Goal: Find contact information: Find contact information

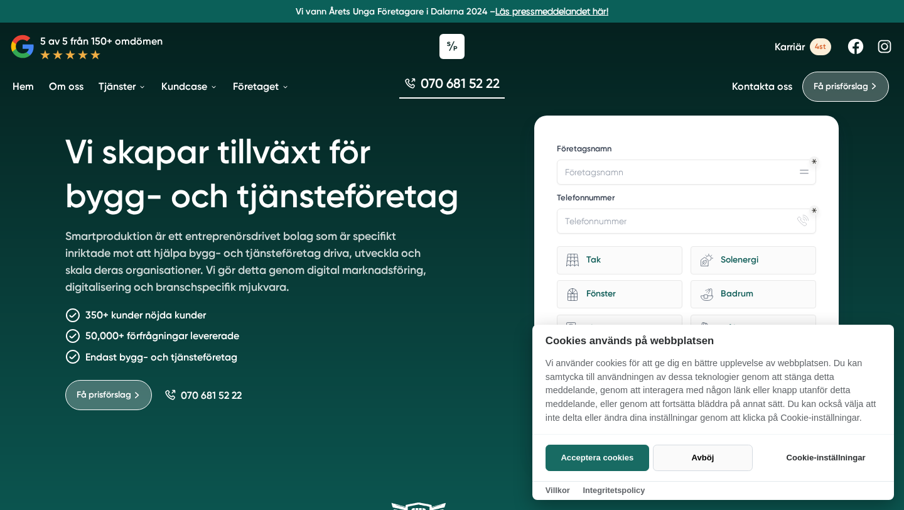
click at [709, 461] on button "Avböj" at bounding box center [703, 457] width 100 height 26
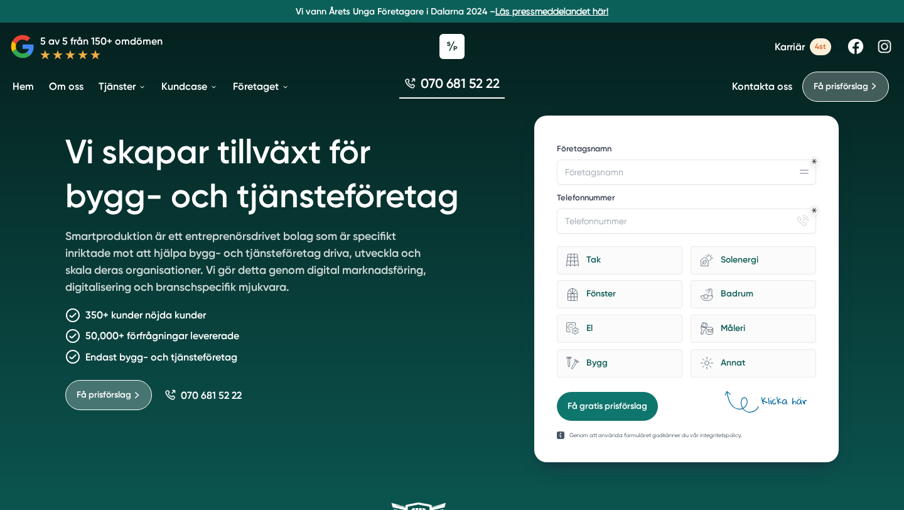
click at [773, 87] on link "Kontakta oss" at bounding box center [762, 86] width 60 height 12
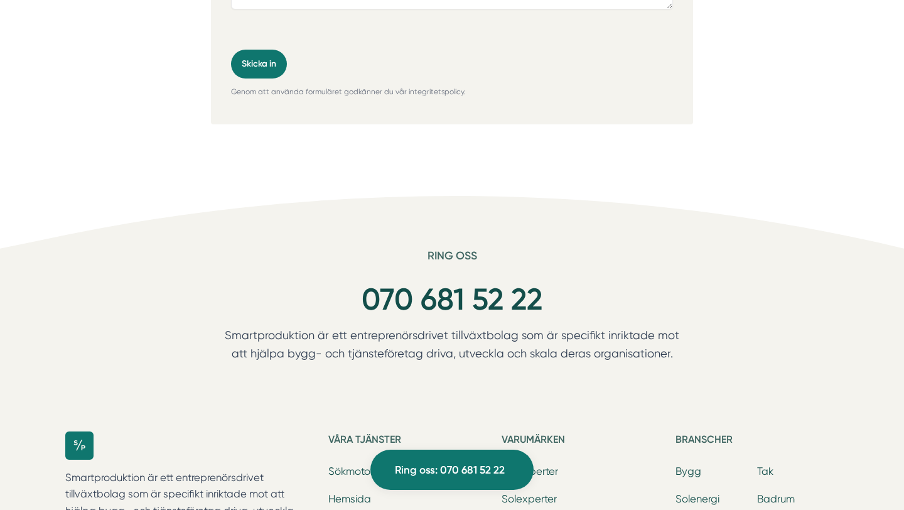
scroll to position [753, 0]
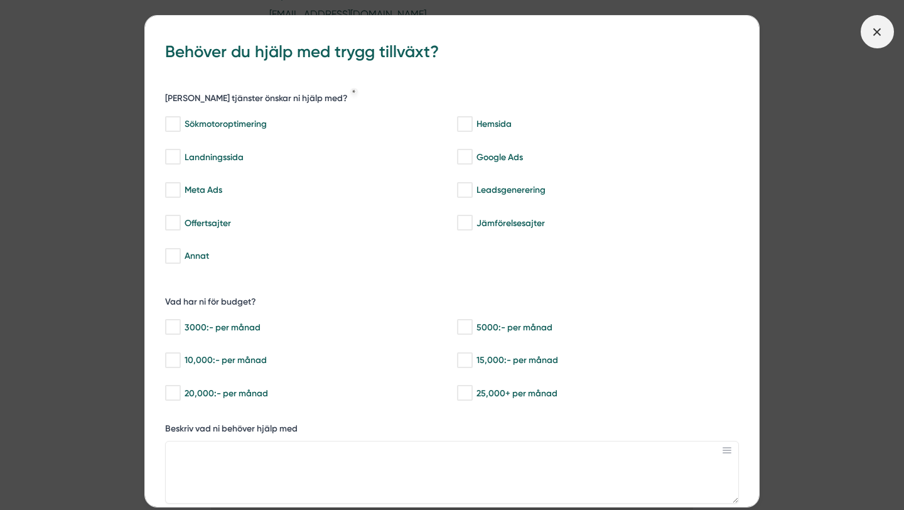
click at [869, 42] on span at bounding box center [877, 31] width 33 height 33
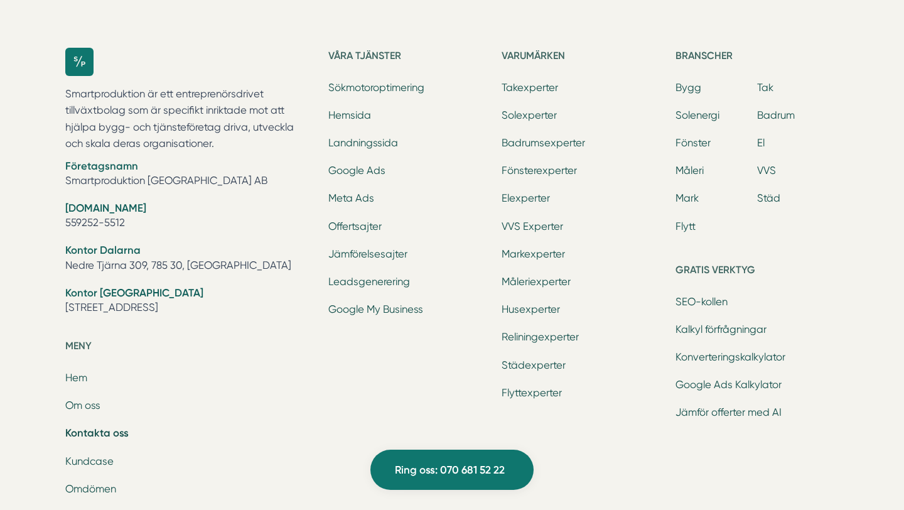
scroll to position [1528, 0]
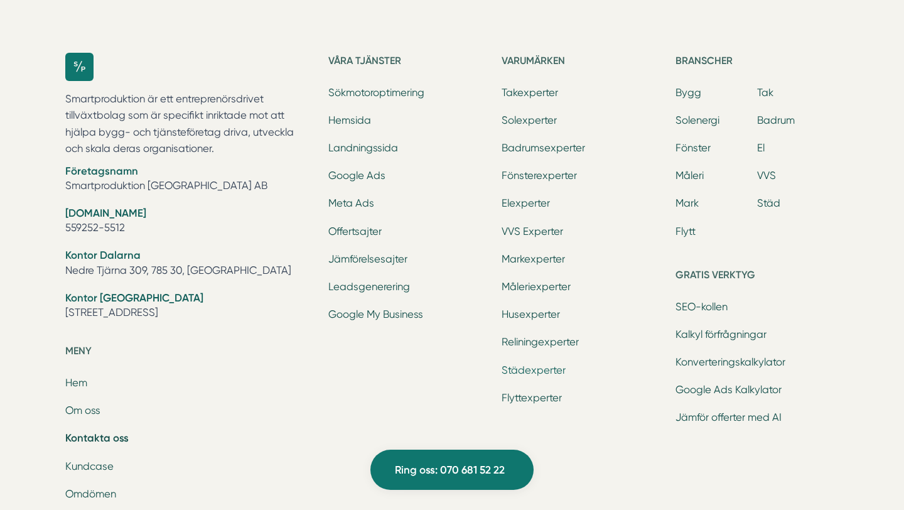
click at [515, 368] on link "Städexperter" at bounding box center [533, 370] width 64 height 12
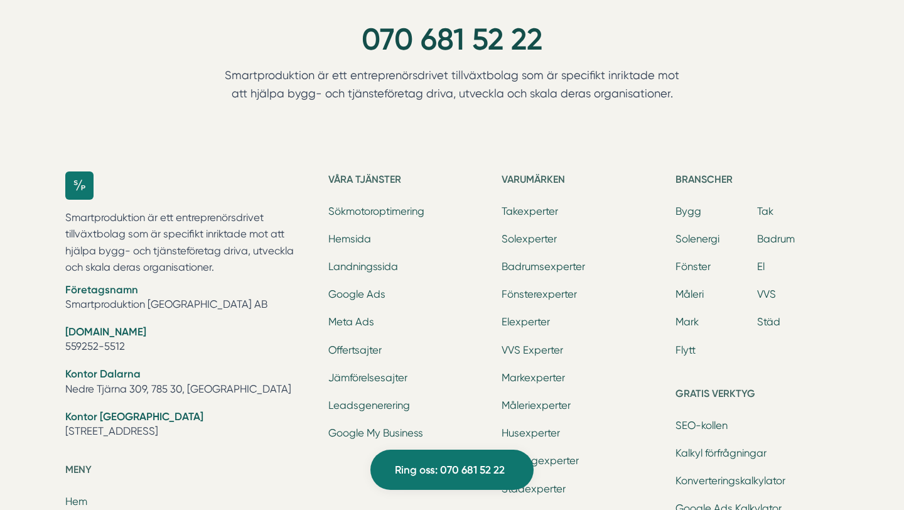
scroll to position [1341, 0]
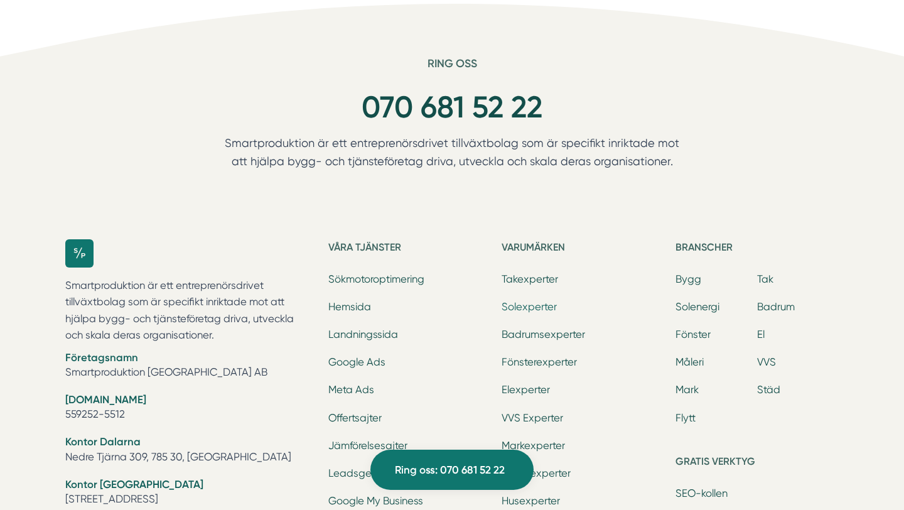
click at [523, 304] on link "Solexperter" at bounding box center [528, 307] width 55 height 12
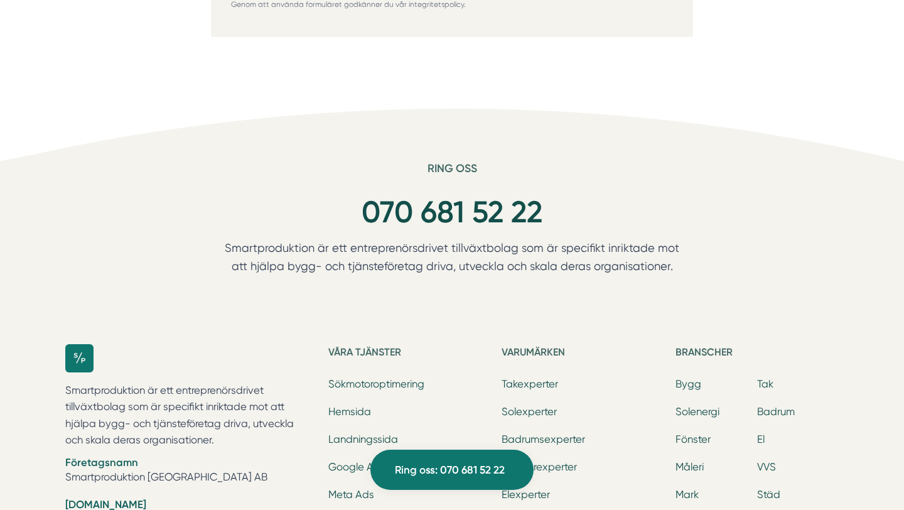
scroll to position [1241, 0]
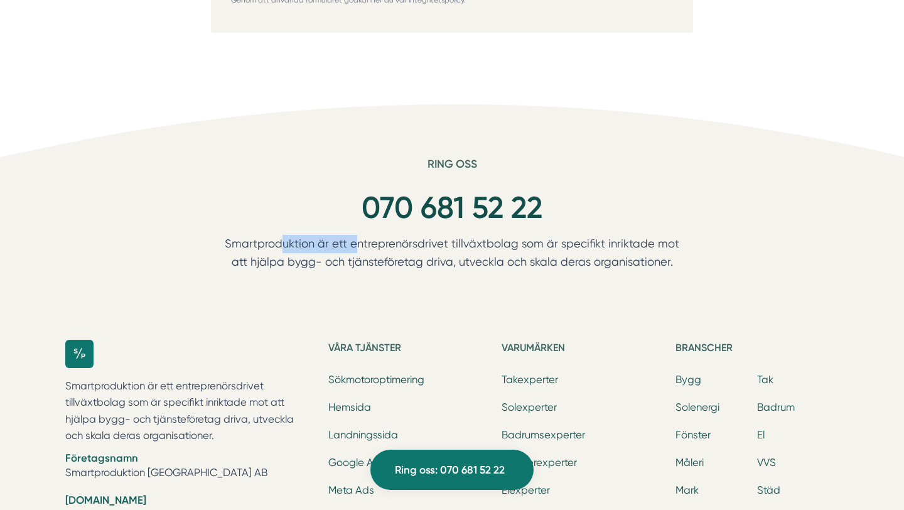
drag, startPoint x: 314, startPoint y: 244, endPoint x: 230, endPoint y: 245, distance: 84.1
click at [230, 245] on p "Smartproduktion är ett entreprenörsdrivet tillväxtbolag som är specifikt inrikt…" at bounding box center [452, 256] width 482 height 42
copy p "Smartproduktion"
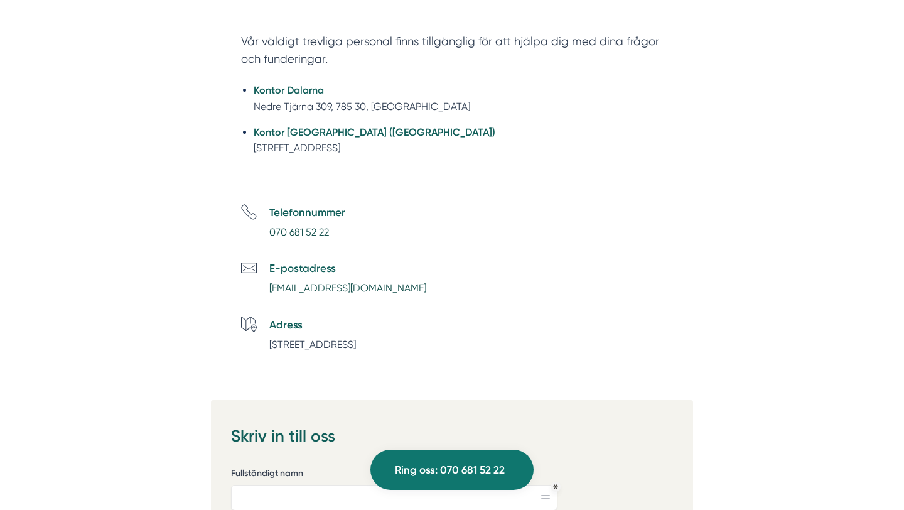
scroll to position [0, 0]
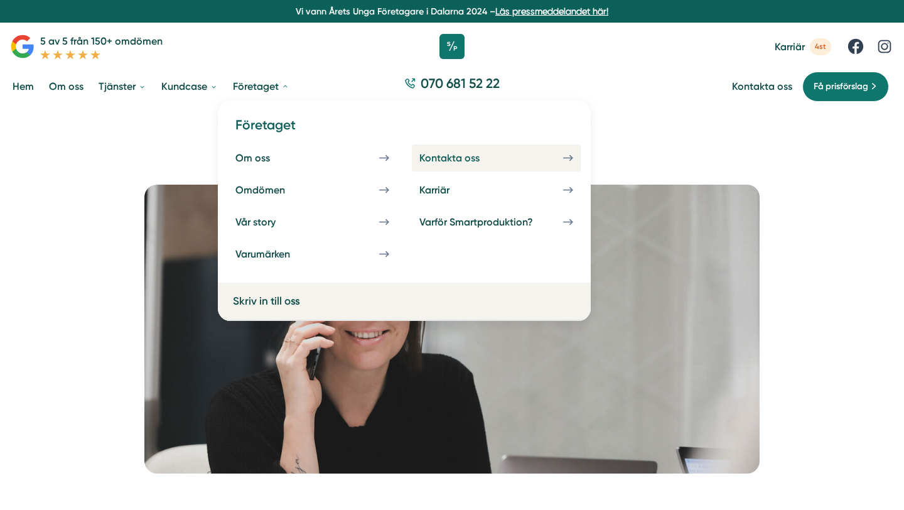
click at [491, 158] on div "Kontakta oss" at bounding box center [464, 158] width 90 height 12
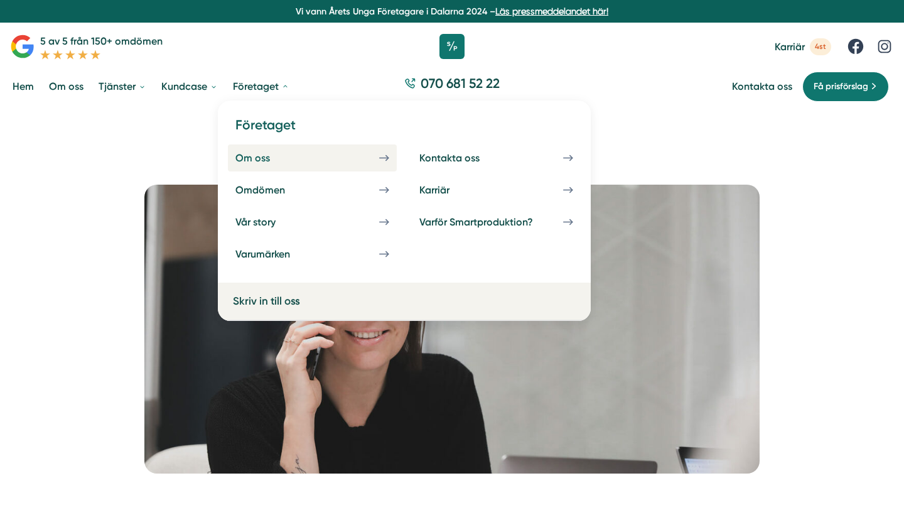
click at [270, 157] on div "Om oss" at bounding box center [267, 158] width 65 height 12
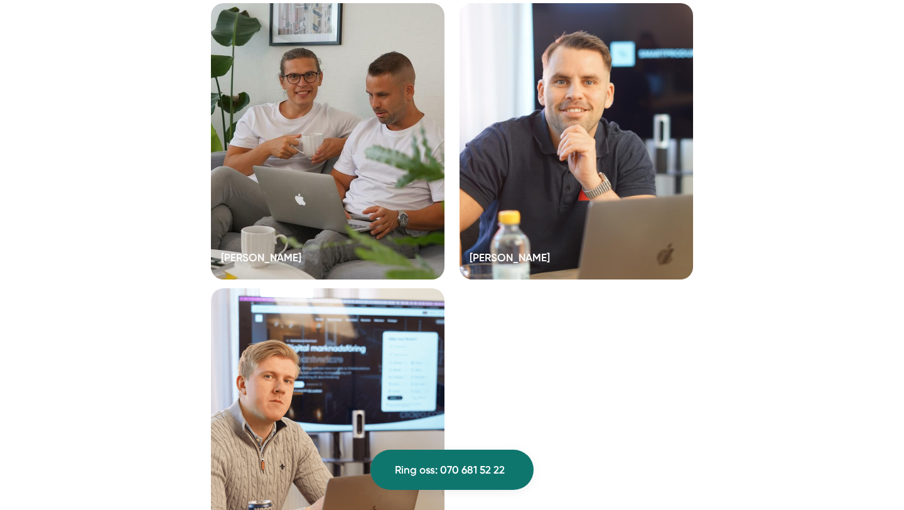
scroll to position [2376, 0]
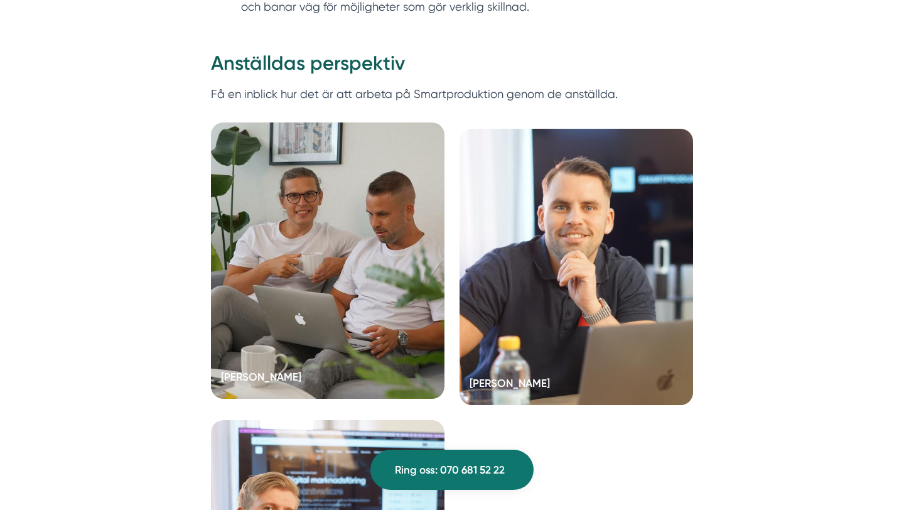
click at [324, 316] on div at bounding box center [327, 260] width 233 height 276
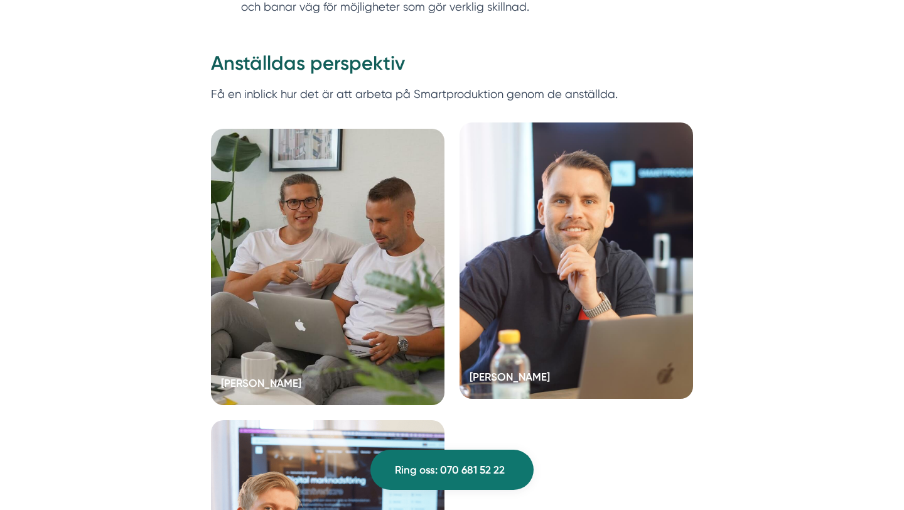
click at [517, 318] on div at bounding box center [575, 260] width 233 height 276
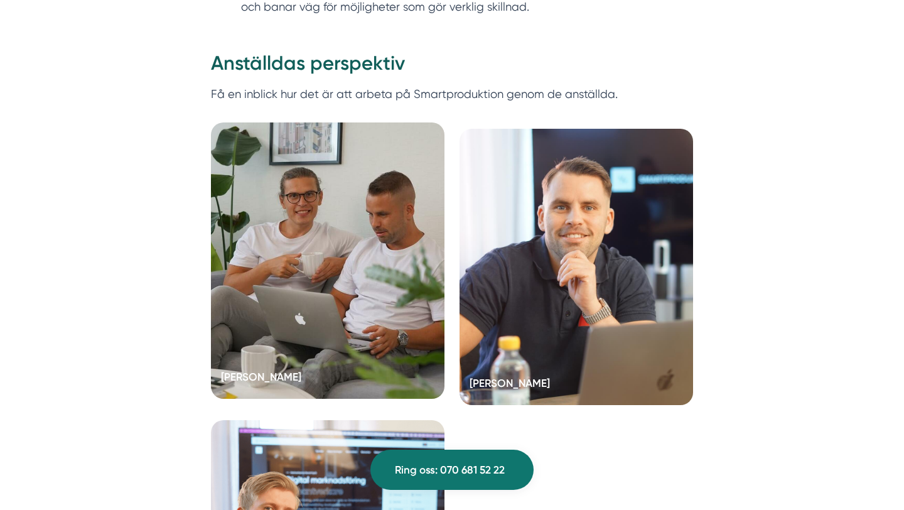
click at [304, 219] on div at bounding box center [327, 260] width 233 height 276
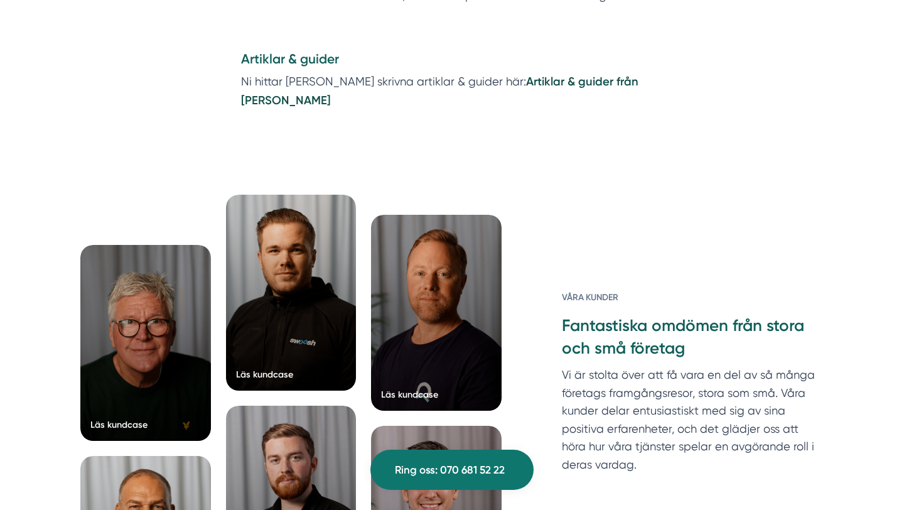
scroll to position [1452, 0]
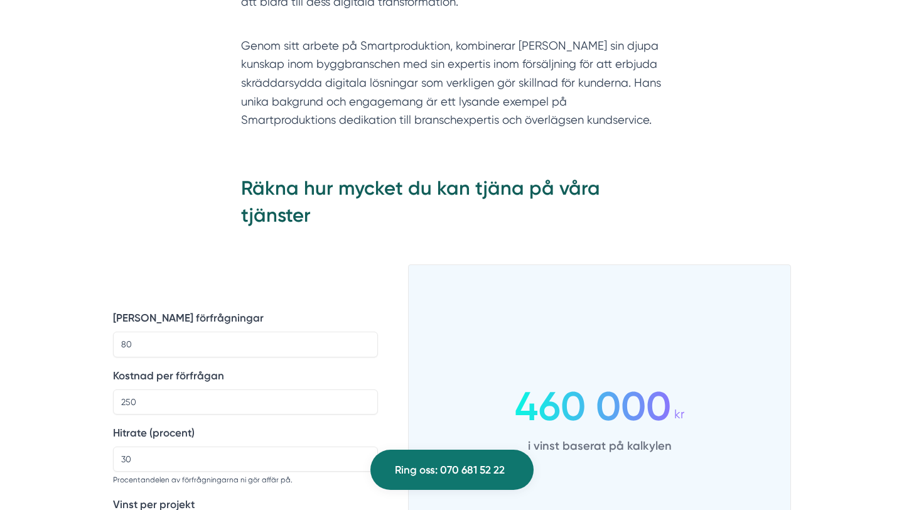
scroll to position [985, 0]
